Goal: Task Accomplishment & Management: Use online tool/utility

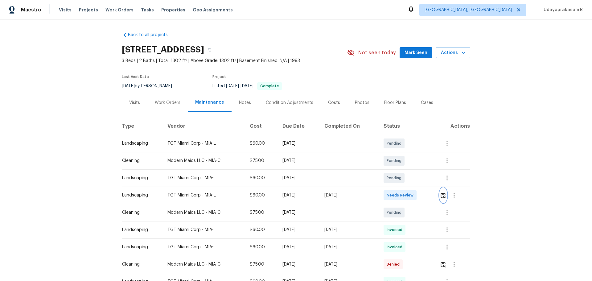
click at [421, 184] on img "button" at bounding box center [442, 195] width 5 height 6
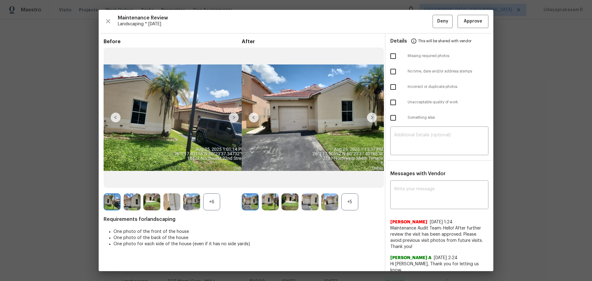
click at [367, 116] on img at bounding box center [372, 118] width 10 height 10
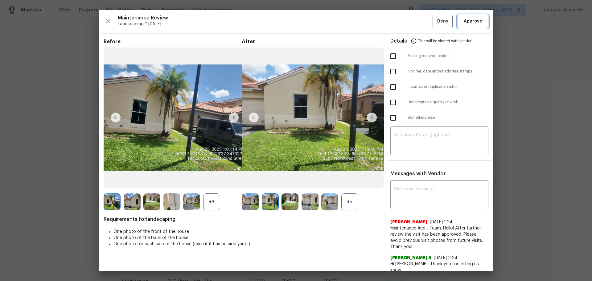
click at [421, 21] on span "Approve" at bounding box center [473, 22] width 18 height 8
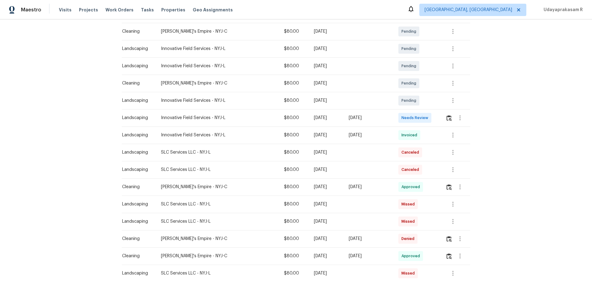
scroll to position [123, 0]
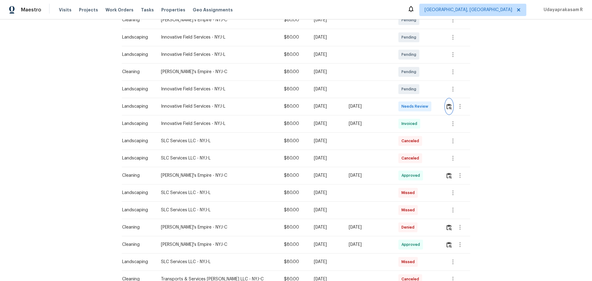
click at [421, 107] on img "button" at bounding box center [448, 107] width 5 height 6
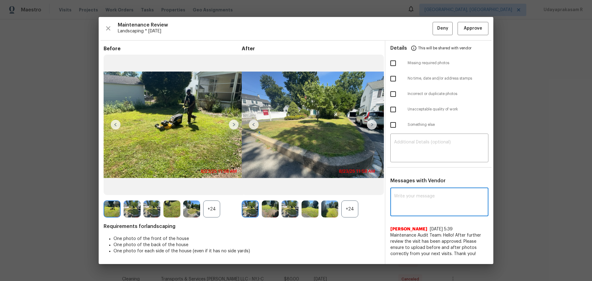
click at [419, 184] on textarea at bounding box center [439, 202] width 91 height 17
paste textarea "Maintenance Audit Team: Hello! After further review the visit has been approved…"
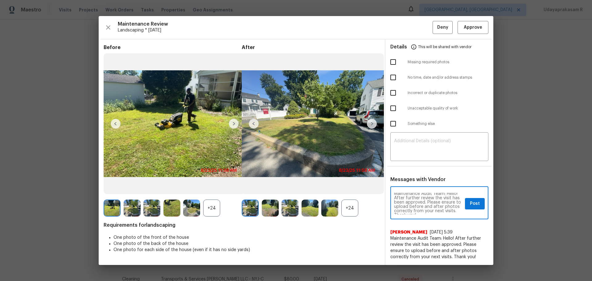
scroll to position [0, 0]
type textarea "Maintenance Audit Team: Hello! After further review the visit has been approved…"
click at [421, 184] on button "Post" at bounding box center [475, 203] width 20 height 11
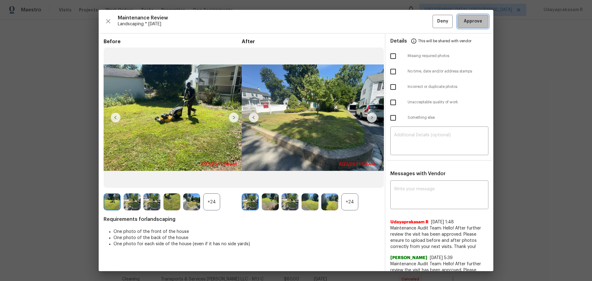
click at [421, 21] on span "Approve" at bounding box center [473, 22] width 18 height 8
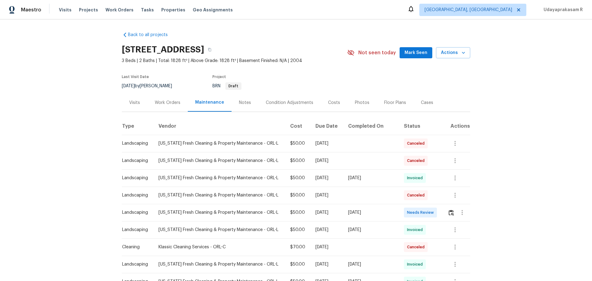
scroll to position [62, 0]
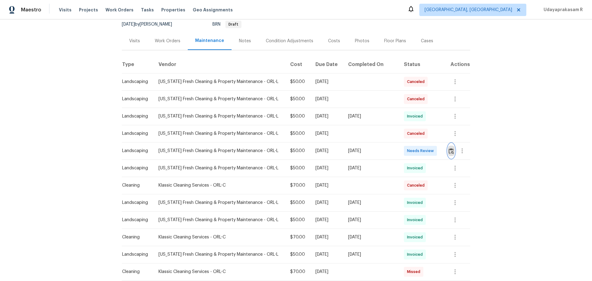
click at [421, 150] on img "button" at bounding box center [451, 151] width 5 height 6
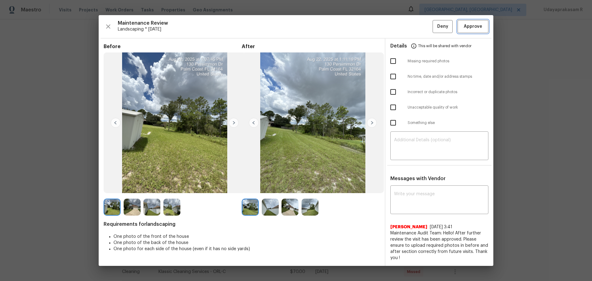
click at [421, 31] on button "Approve" at bounding box center [472, 26] width 31 height 13
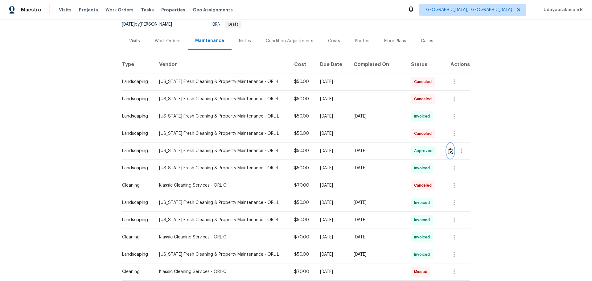
scroll to position [0, 0]
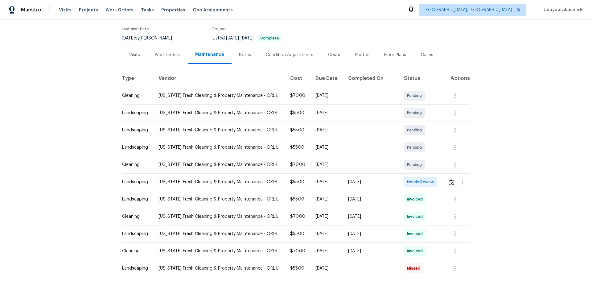
scroll to position [92, 0]
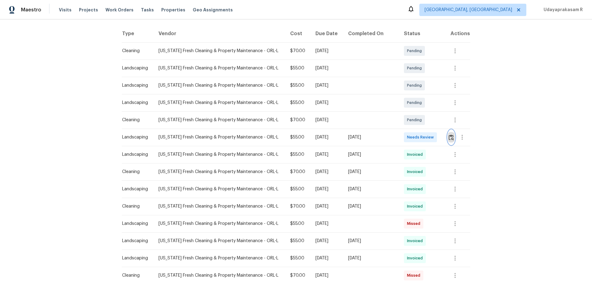
click at [421, 140] on img "button" at bounding box center [451, 137] width 5 height 6
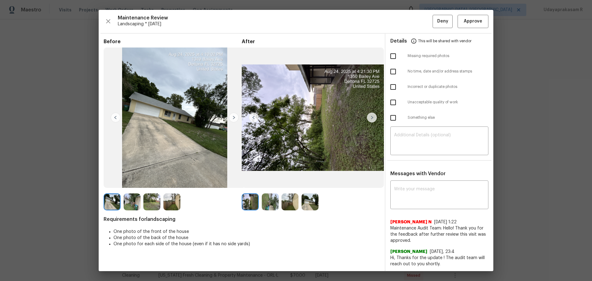
click at [368, 117] on img at bounding box center [372, 118] width 10 height 10
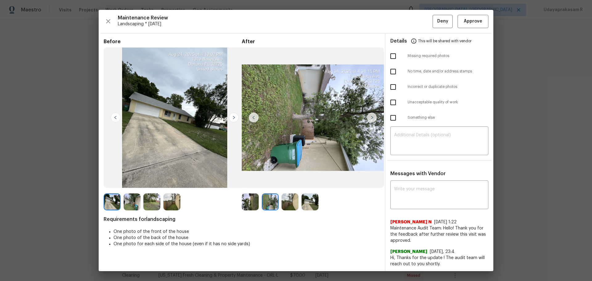
click at [368, 117] on img at bounding box center [372, 118] width 10 height 10
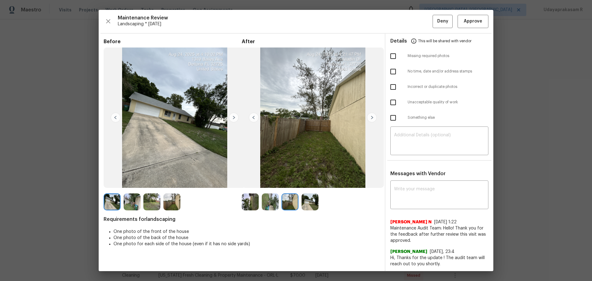
click at [368, 117] on img at bounding box center [372, 118] width 10 height 10
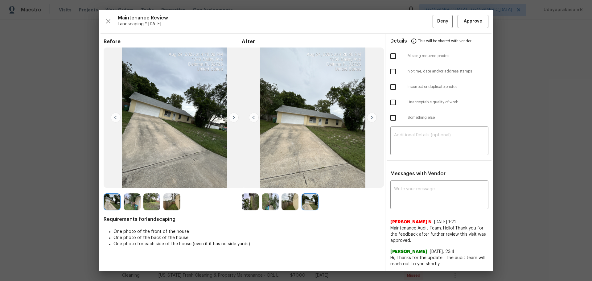
click at [368, 117] on img at bounding box center [372, 118] width 10 height 10
click at [236, 119] on img at bounding box center [234, 118] width 10 height 10
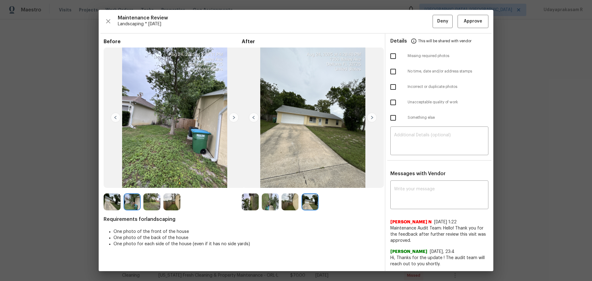
click at [236, 119] on img at bounding box center [234, 118] width 10 height 10
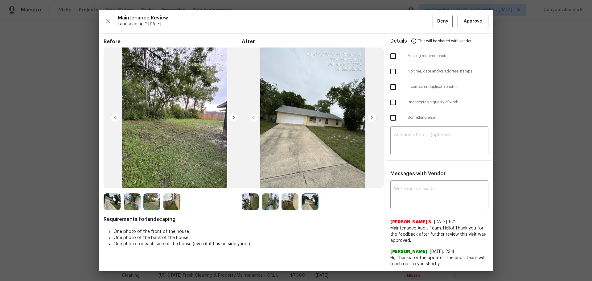
click at [236, 119] on img at bounding box center [234, 118] width 10 height 10
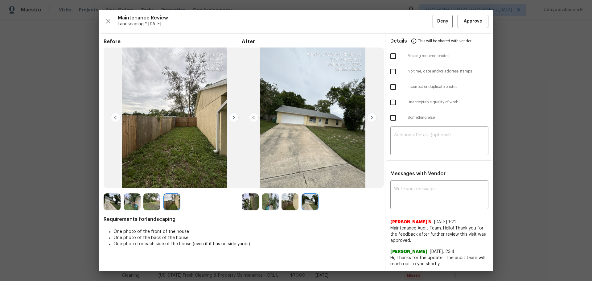
click at [236, 119] on img at bounding box center [234, 118] width 10 height 10
click at [370, 121] on img at bounding box center [372, 118] width 10 height 10
click at [421, 20] on span "Approve" at bounding box center [472, 22] width 21 height 8
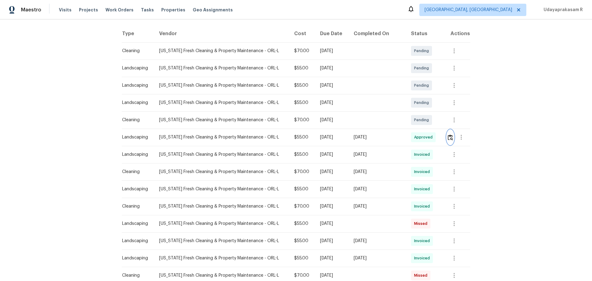
scroll to position [0, 0]
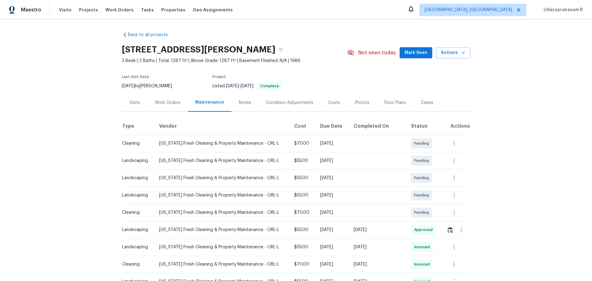
click at [421, 96] on div "Back to all projects 1350 Bailey Ave, Deltona, FL 32725 3 Beds | 2 Baths | Tota…" at bounding box center [296, 149] width 592 height 261
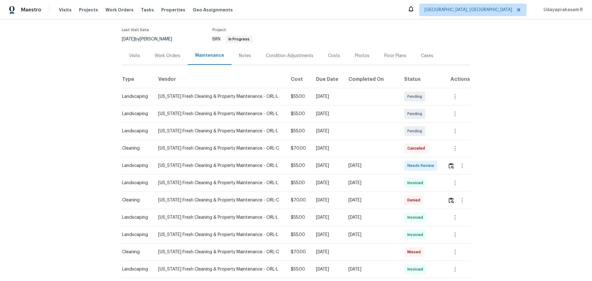
scroll to position [92, 0]
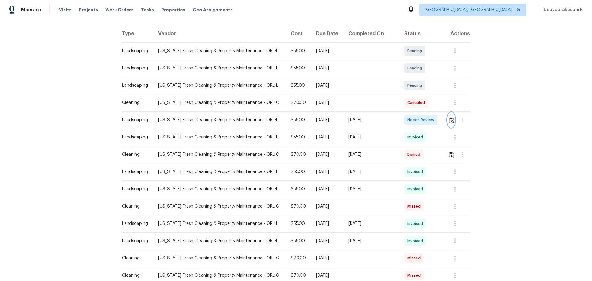
click at [421, 122] on img "button" at bounding box center [451, 120] width 5 height 6
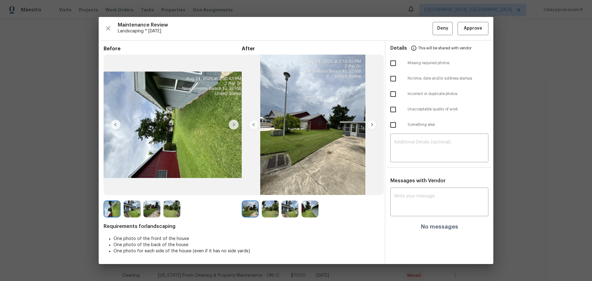
click at [373, 124] on img at bounding box center [372, 125] width 10 height 10
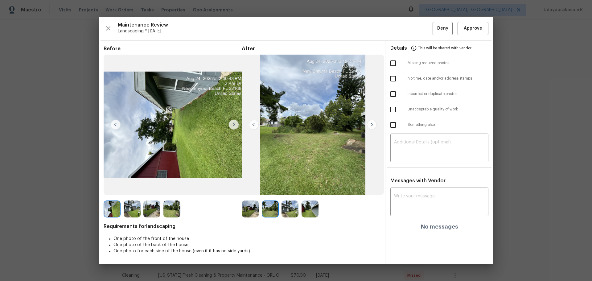
click at [373, 124] on img at bounding box center [372, 125] width 10 height 10
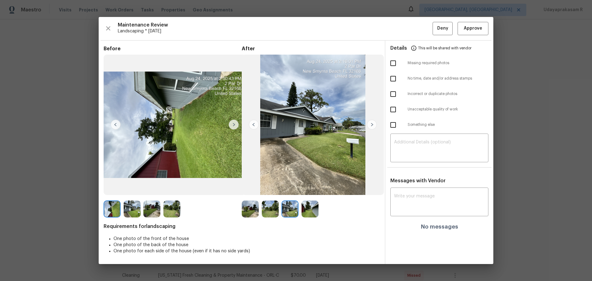
click at [373, 124] on img at bounding box center [372, 125] width 10 height 10
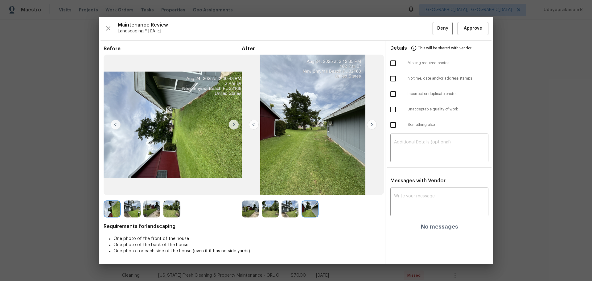
click at [373, 124] on img at bounding box center [372, 125] width 10 height 10
click at [421, 32] on span "Approve" at bounding box center [473, 29] width 18 height 8
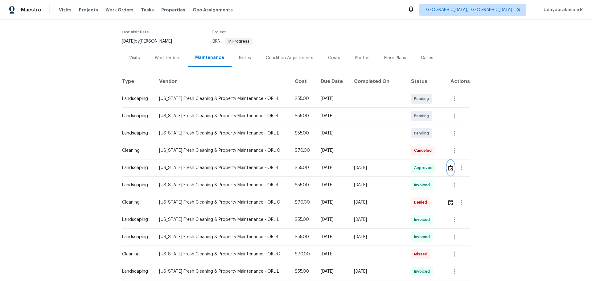
scroll to position [0, 0]
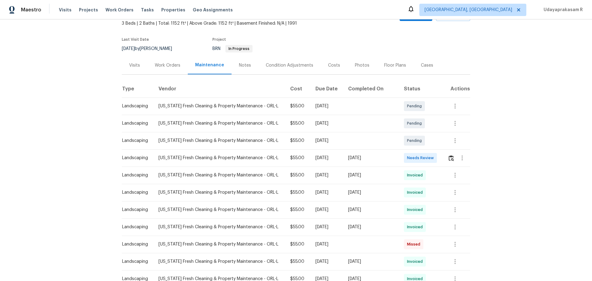
scroll to position [92, 0]
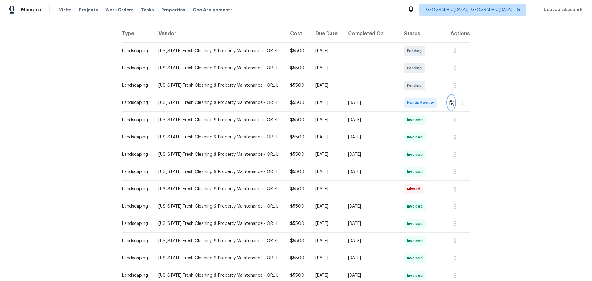
click at [421, 103] on img "button" at bounding box center [451, 103] width 5 height 6
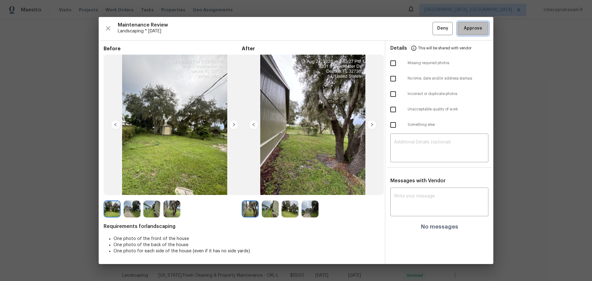
click at [421, 26] on span "Approve" at bounding box center [473, 29] width 18 height 8
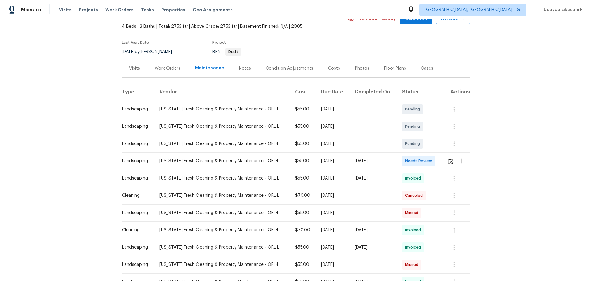
scroll to position [62, 0]
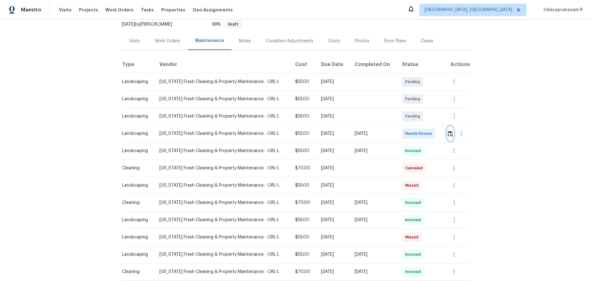
click at [421, 134] on img "button" at bounding box center [450, 134] width 5 height 6
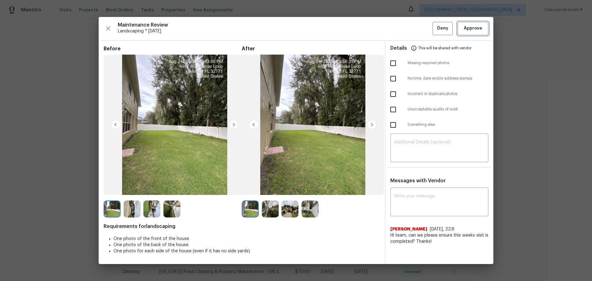
click at [421, 27] on span "Approve" at bounding box center [473, 29] width 18 height 8
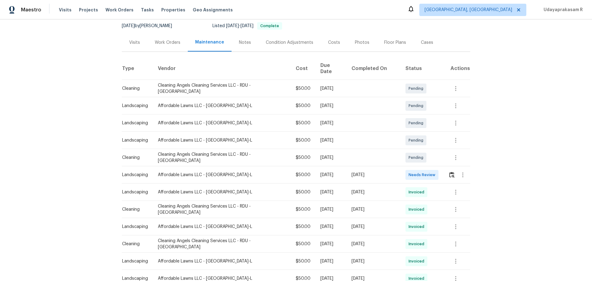
scroll to position [92, 0]
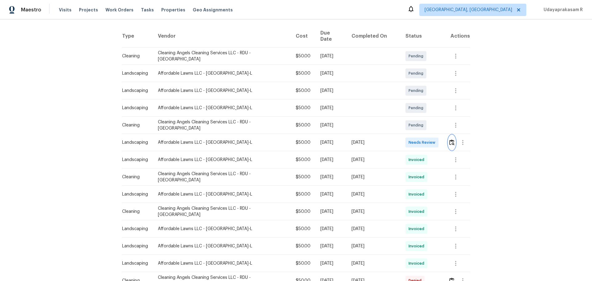
click at [421, 141] on button "button" at bounding box center [451, 142] width 7 height 15
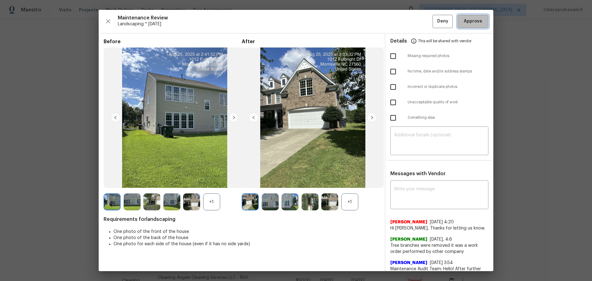
click at [421, 24] on span "Approve" at bounding box center [473, 22] width 18 height 8
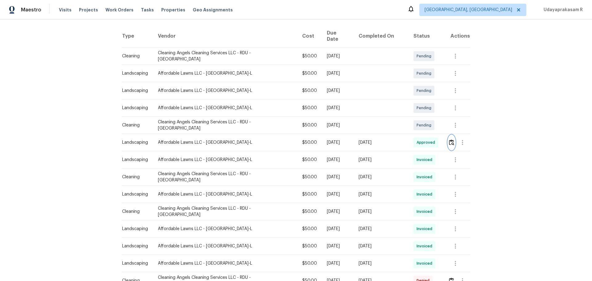
scroll to position [0, 0]
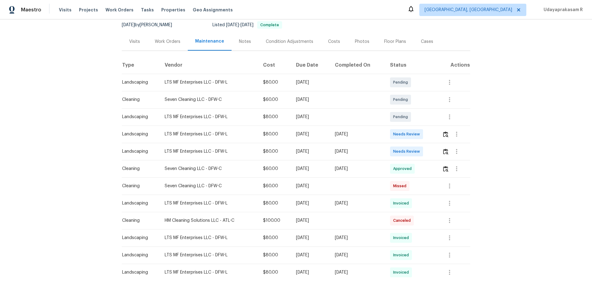
scroll to position [62, 0]
click at [421, 153] on img "button" at bounding box center [445, 151] width 5 height 6
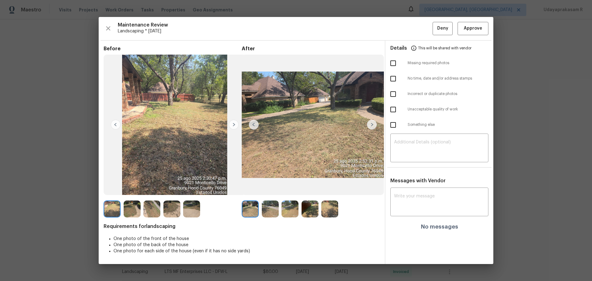
click at [370, 126] on img at bounding box center [372, 125] width 10 height 10
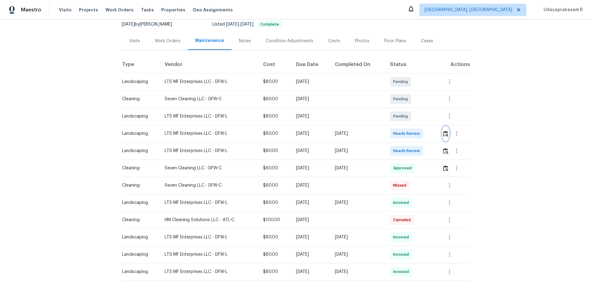
click at [421, 135] on img "button" at bounding box center [445, 134] width 5 height 6
click at [421, 153] on td at bounding box center [453, 150] width 33 height 17
click at [421, 153] on button "button" at bounding box center [456, 150] width 15 height 15
click at [421, 151] on div at bounding box center [296, 140] width 592 height 281
click at [421, 149] on img "button" at bounding box center [445, 151] width 5 height 6
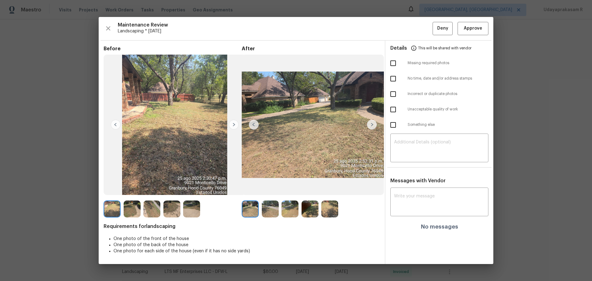
click at [374, 122] on img at bounding box center [372, 125] width 10 height 10
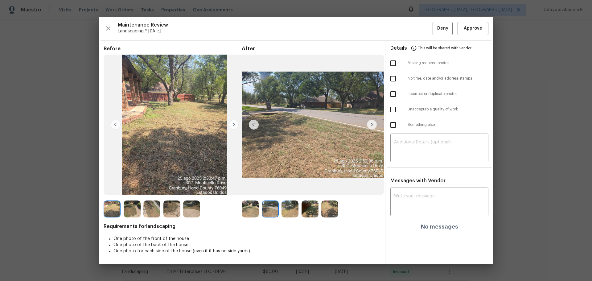
click at [374, 122] on img at bounding box center [372, 125] width 10 height 10
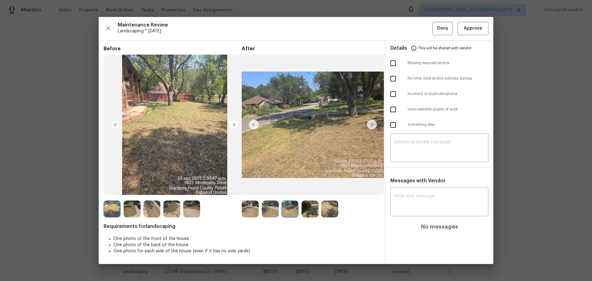
click at [374, 122] on img at bounding box center [372, 125] width 10 height 10
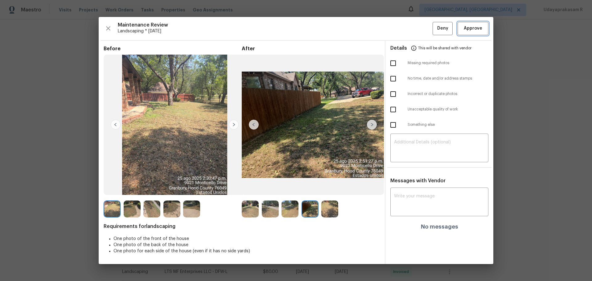
click at [421, 26] on span "Approve" at bounding box center [473, 29] width 18 height 8
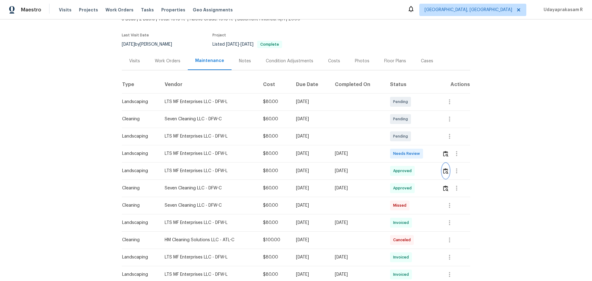
scroll to position [31, 0]
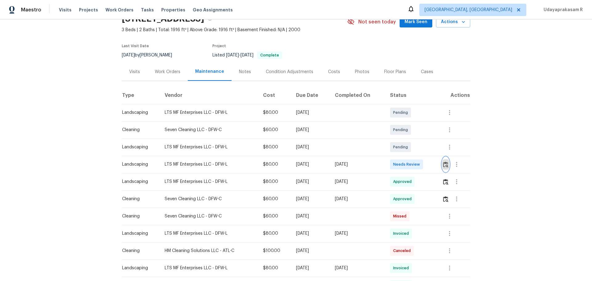
click at [421, 167] on button "button" at bounding box center [445, 164] width 7 height 15
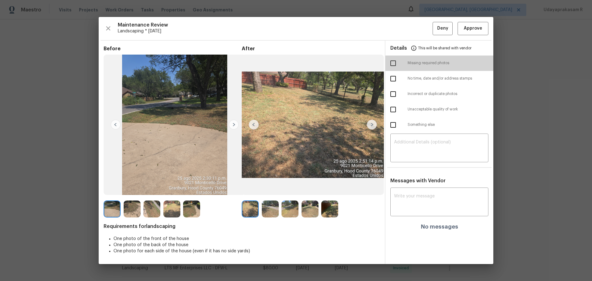
click at [393, 67] on input "checkbox" at bounding box center [393, 63] width 13 height 13
click at [393, 64] on input "checkbox" at bounding box center [393, 63] width 13 height 13
checkbox input "false"
click at [395, 90] on input "checkbox" at bounding box center [393, 94] width 13 height 13
checkbox input "true"
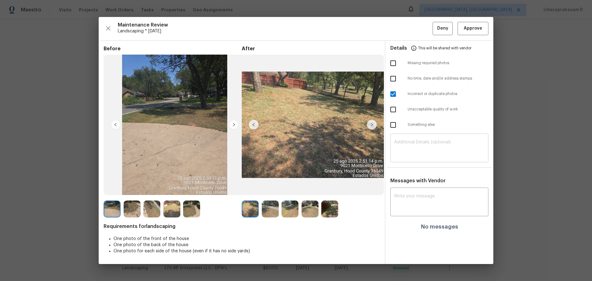
click at [402, 140] on textarea at bounding box center [439, 148] width 91 height 17
paste textarea "Maintenance Audit Team: Hello! Unfortunately this landscaping visit completed o…"
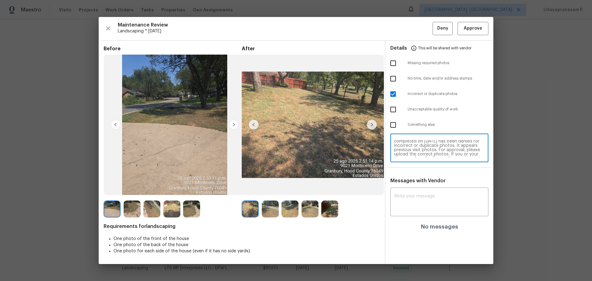
scroll to position [0, 0]
type textarea "Maintenance Audit Team: Hello! Unfortunately this landscaping visit completed o…"
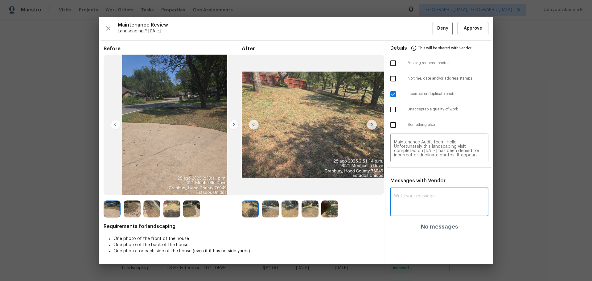
click at [421, 184] on textarea at bounding box center [439, 202] width 91 height 17
paste textarea "Maintenance Audit Team: Hello! Unfortunately this landscaping visit completed o…"
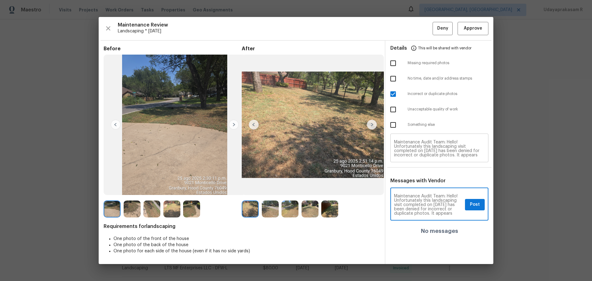
type textarea "Maintenance Audit Team: Hello! Unfortunately this landscaping visit completed o…"
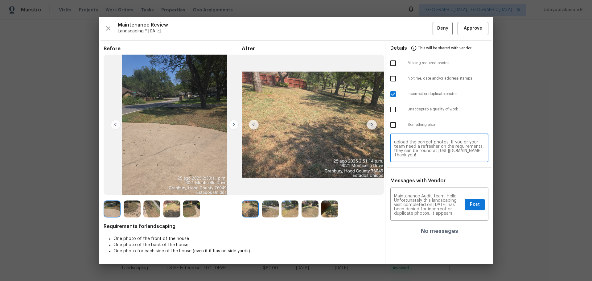
scroll to position [30, 0]
click at [421, 184] on span "Post" at bounding box center [475, 205] width 10 height 8
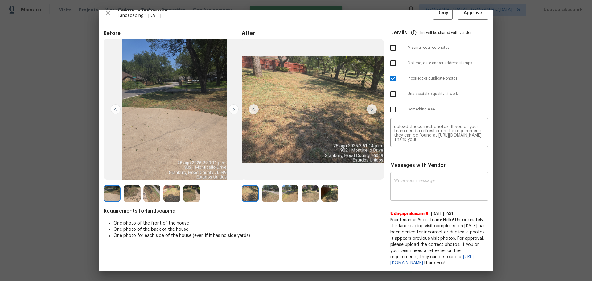
scroll to position [0, 0]
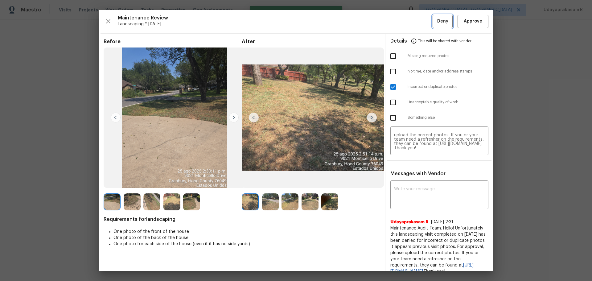
click at [421, 25] on span "Deny" at bounding box center [442, 22] width 11 height 8
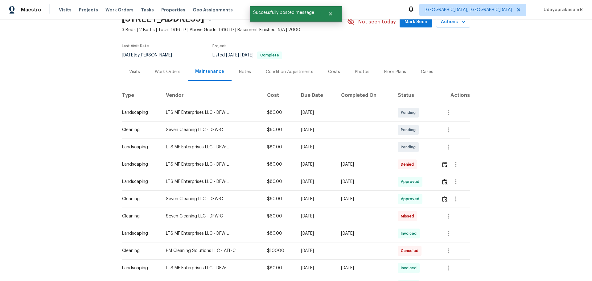
click at [421, 95] on div "Back to all projects 9021 Monticello Dr, Granbury, TX 76049 3 Beds | 2 Baths | …" at bounding box center [296, 149] width 592 height 261
